Goal: Communication & Community: Answer question/provide support

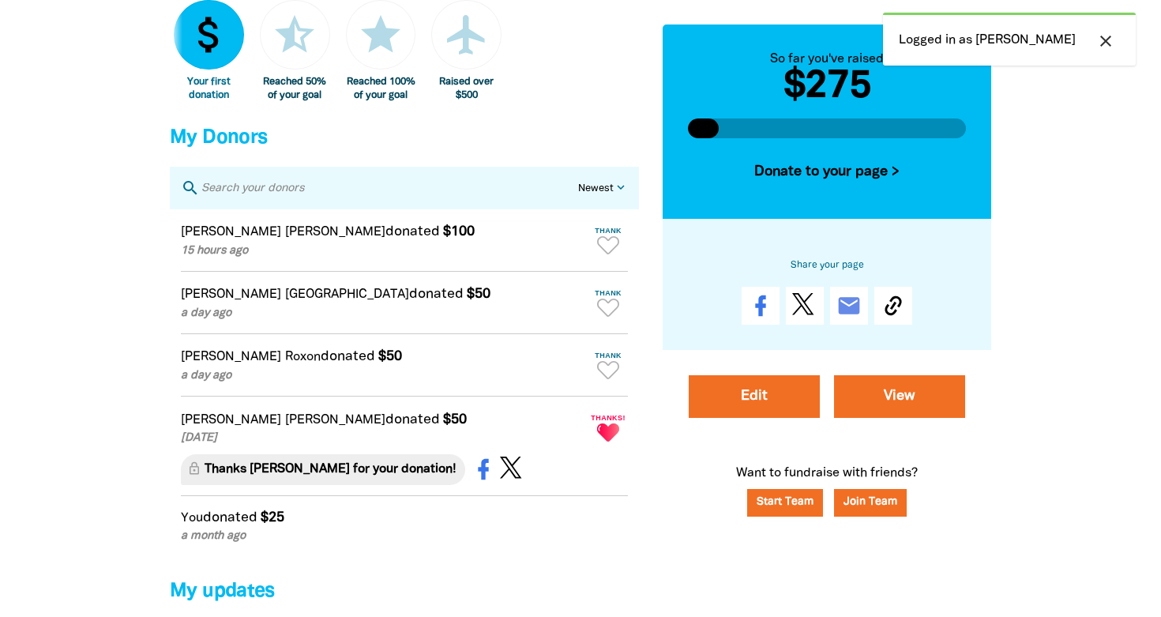
scroll to position [993, 0]
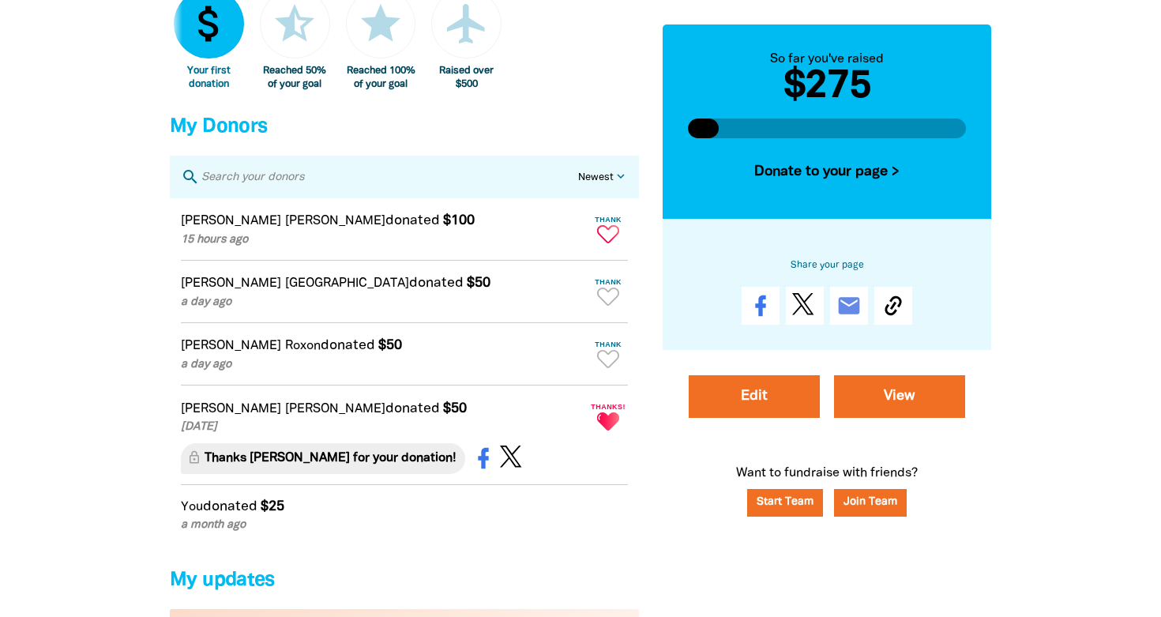
click at [609, 243] on icon "Paginated content" at bounding box center [608, 234] width 22 height 18
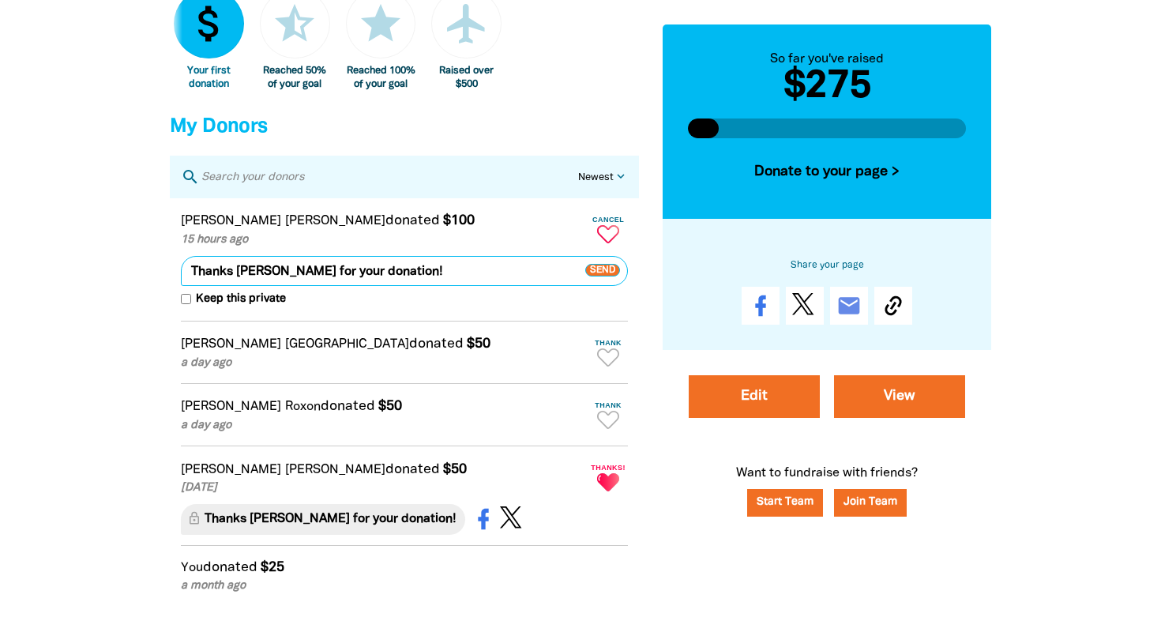
click at [595, 277] on span "Send" at bounding box center [602, 271] width 35 height 13
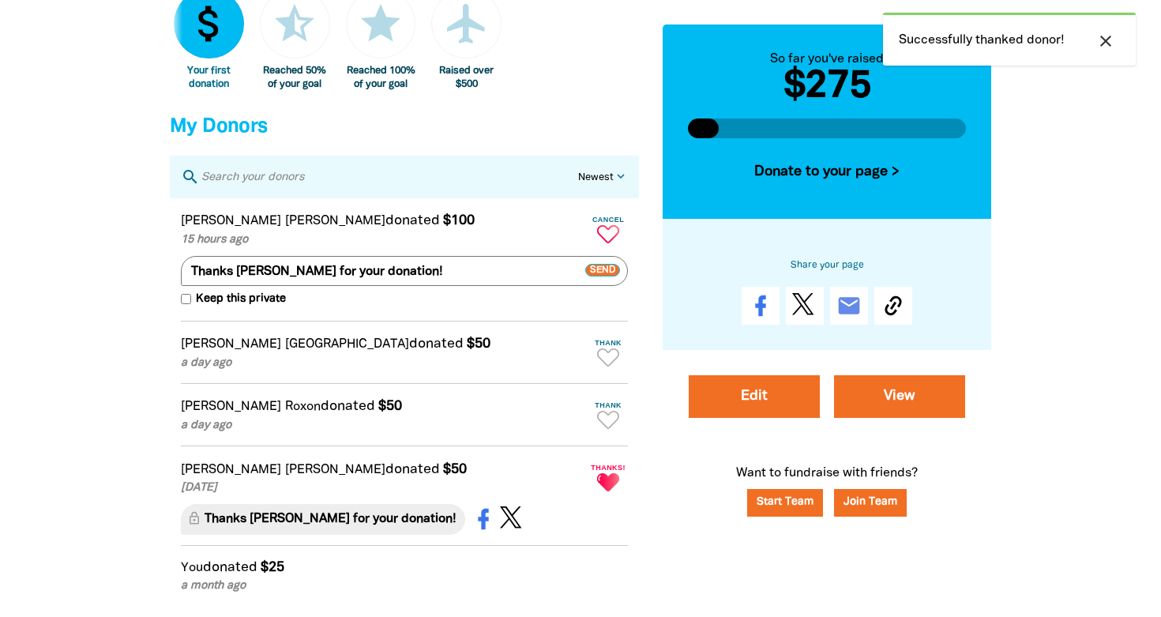
click at [1099, 39] on icon "close" at bounding box center [1105, 41] width 19 height 19
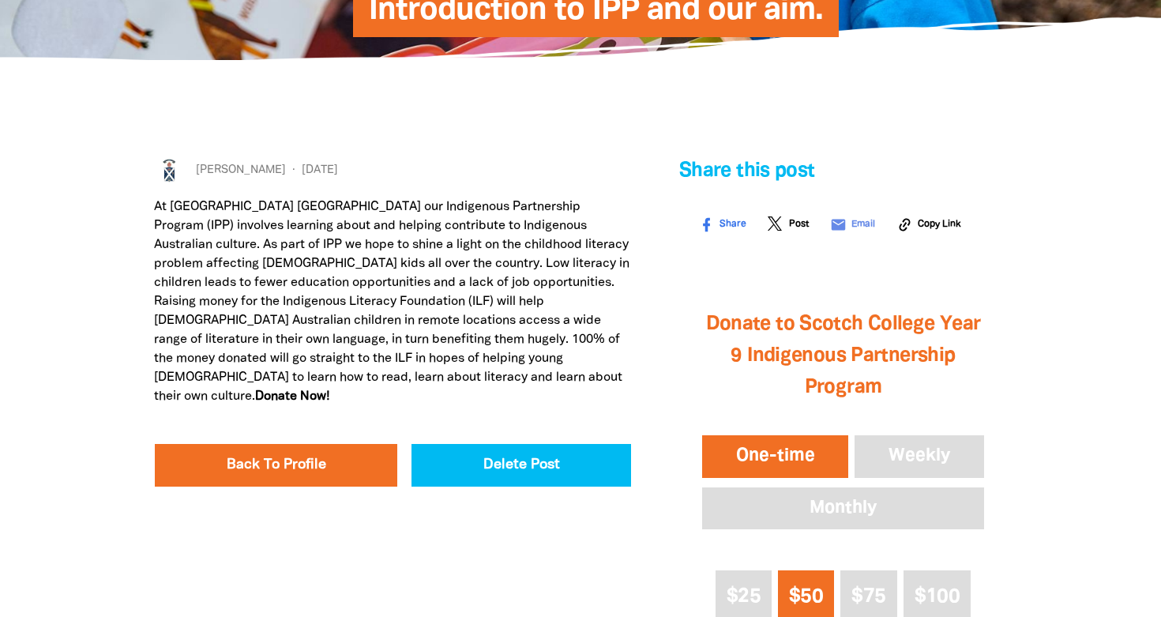
scroll to position [247, 0]
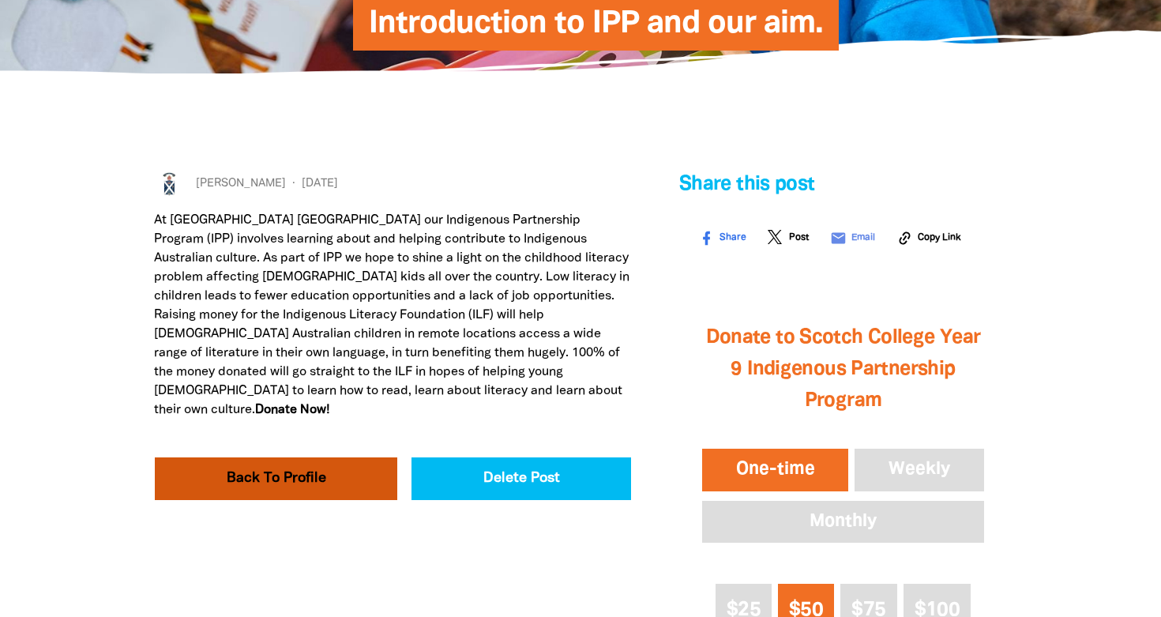
click at [280, 478] on link "Back To Profile" at bounding box center [276, 478] width 242 height 43
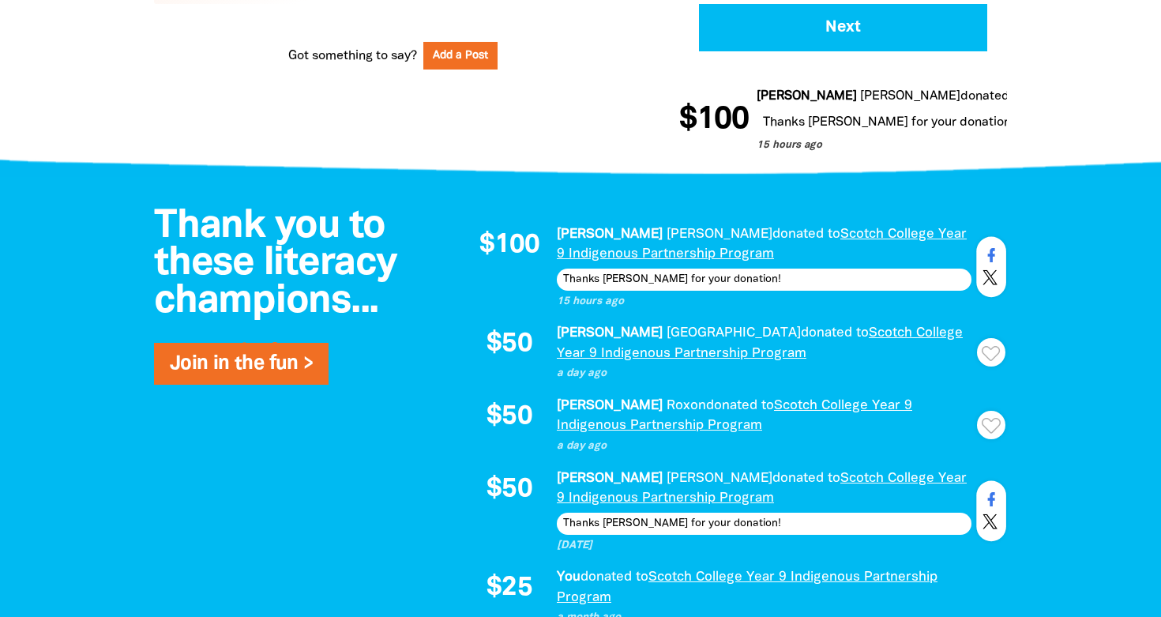
scroll to position [1101, 0]
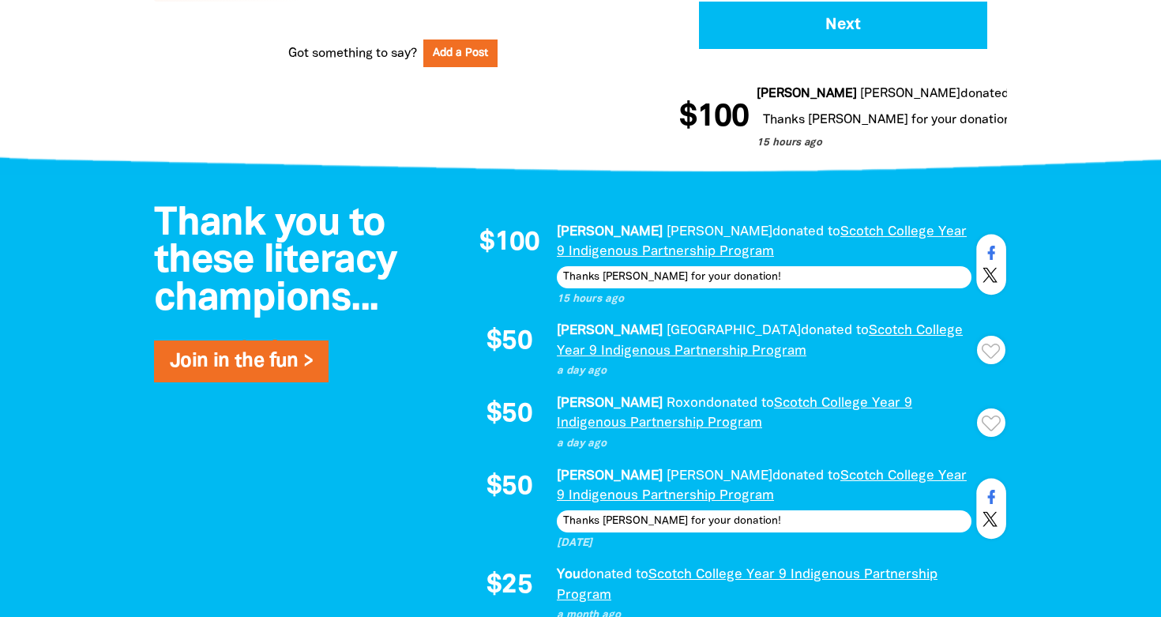
click at [987, 351] on icon "Paginated content" at bounding box center [991, 352] width 19 height 16
type textarea "Thanks [PERSON_NAME] for your donation!"
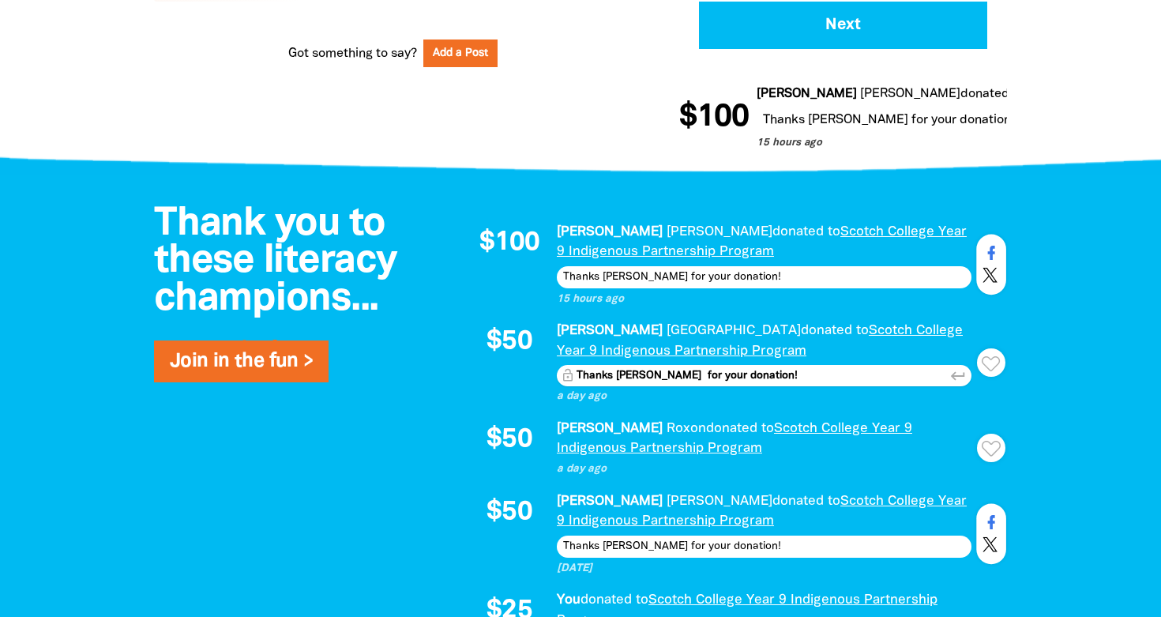
click at [991, 452] on icon "Paginated content" at bounding box center [991, 449] width 19 height 16
type textarea "Thanks [PERSON_NAME] for your donation!"
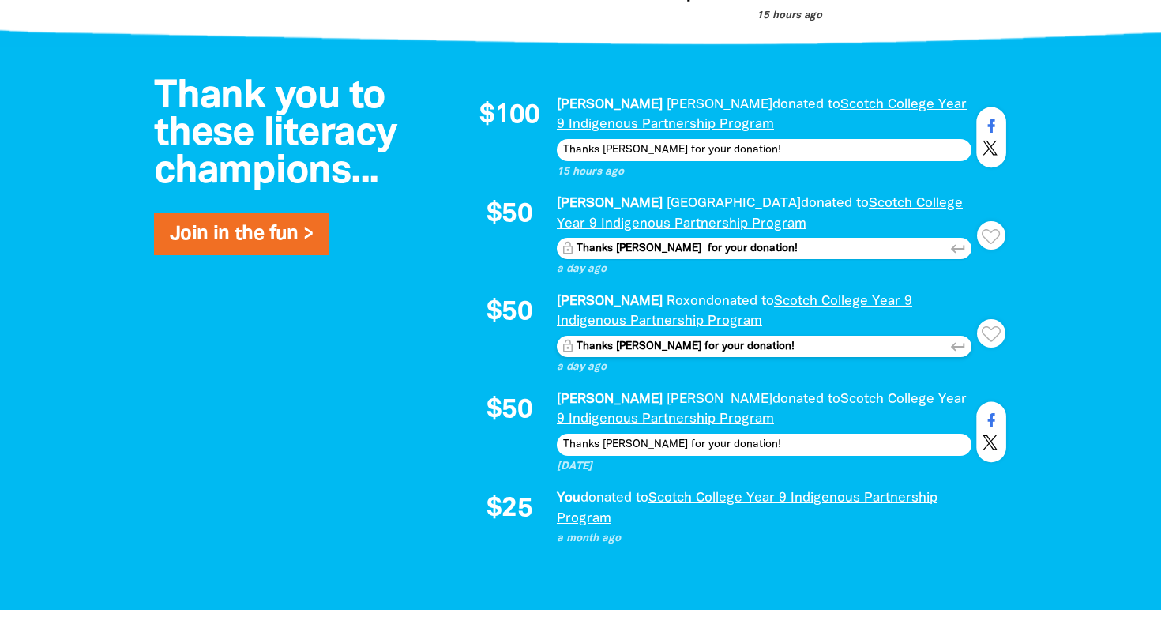
scroll to position [1230, 0]
